Goal: Book appointment/travel/reservation

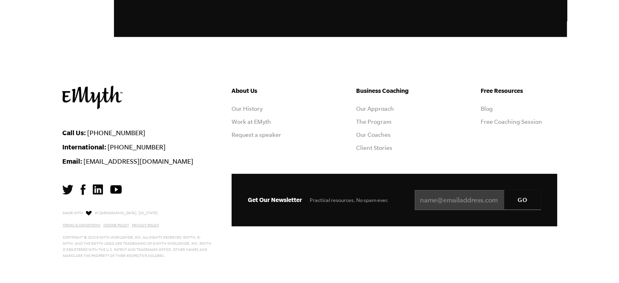
scroll to position [2382, 0]
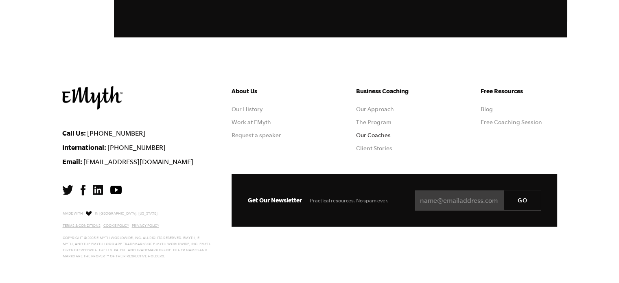
click at [378, 134] on link "Our Coaches" at bounding box center [373, 135] width 35 height 7
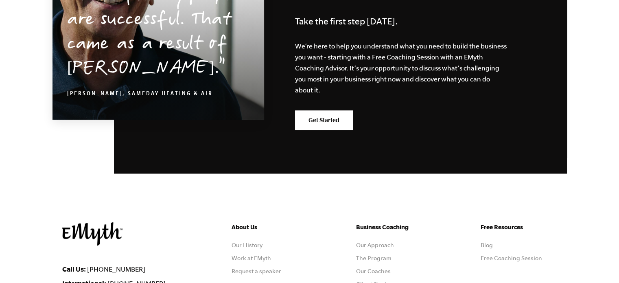
scroll to position [1457, 0]
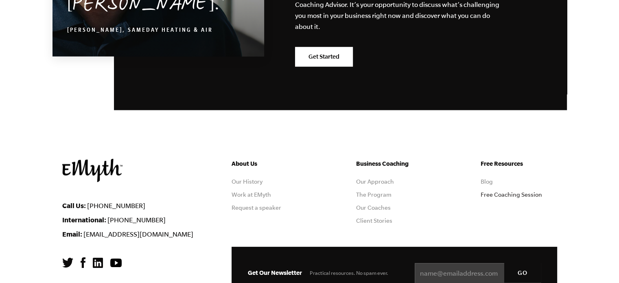
click at [506, 191] on link "Free Coaching Session" at bounding box center [510, 194] width 61 height 7
